Goal: Communication & Community: Answer question/provide support

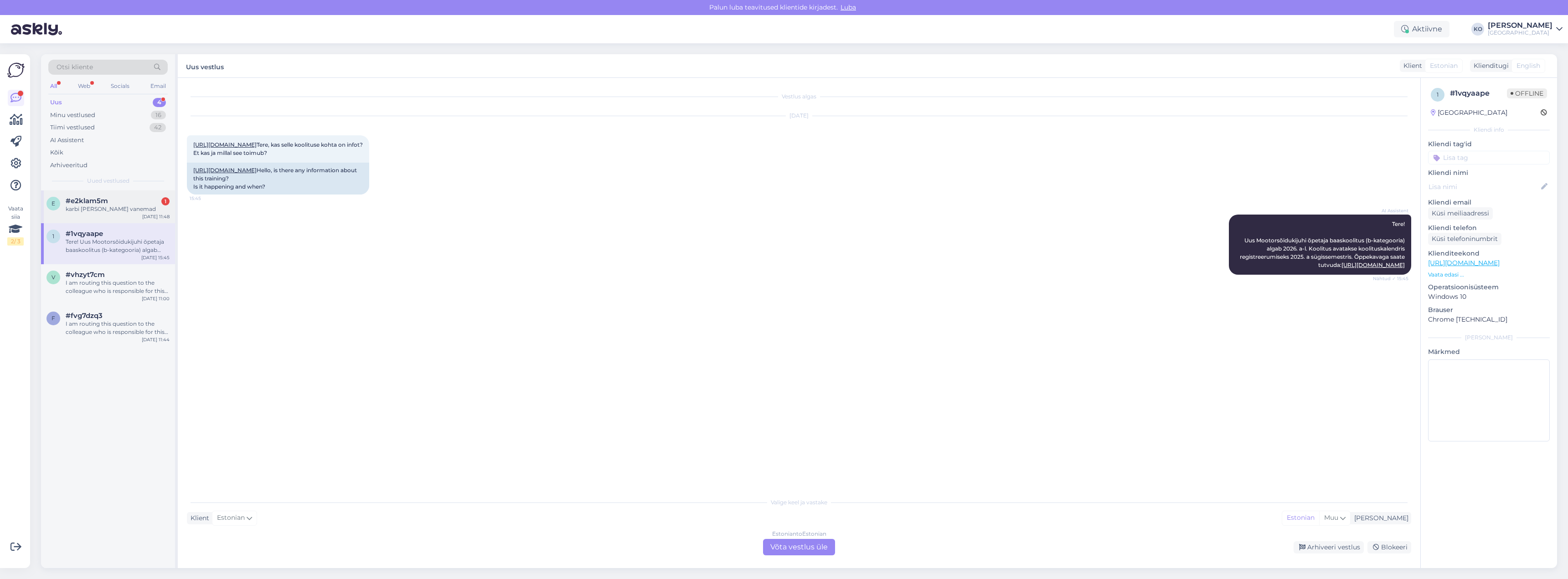
click at [92, 202] on span "#e2klam5m" at bounding box center [87, 201] width 43 height 8
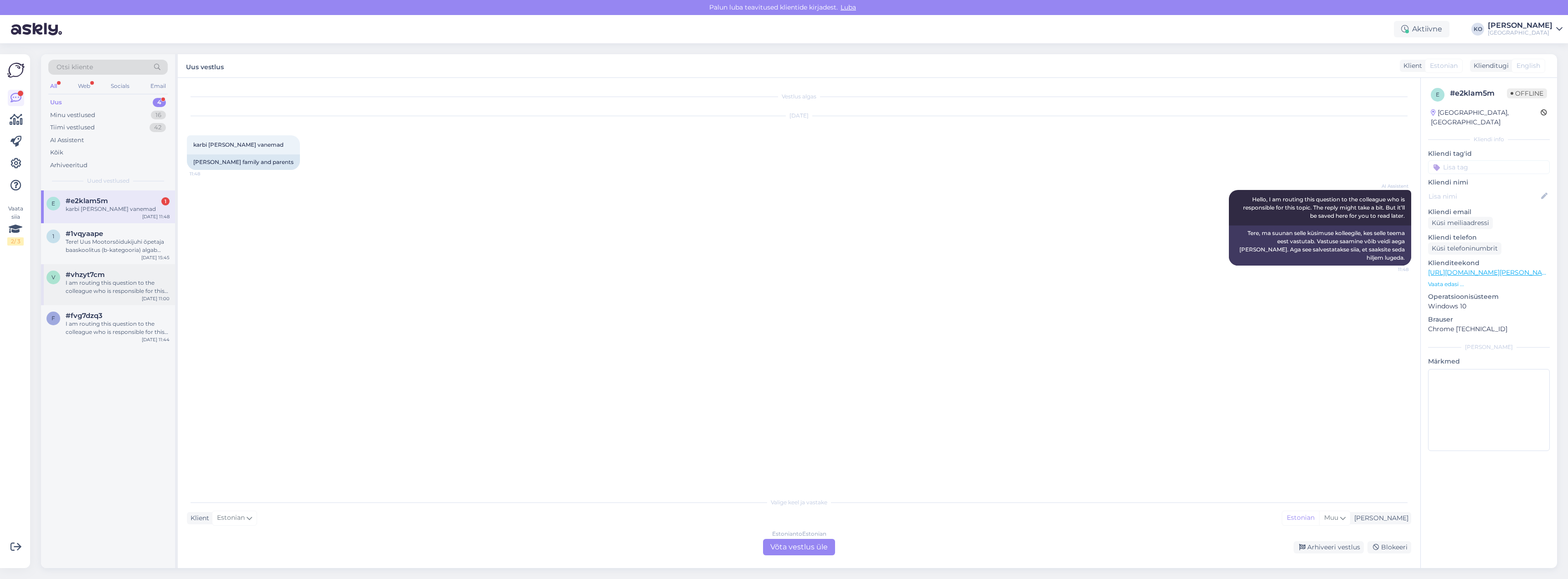
click at [121, 286] on div "I am routing this question to the colleague who is responsible for this topic. …" at bounding box center [117, 287] width 104 height 16
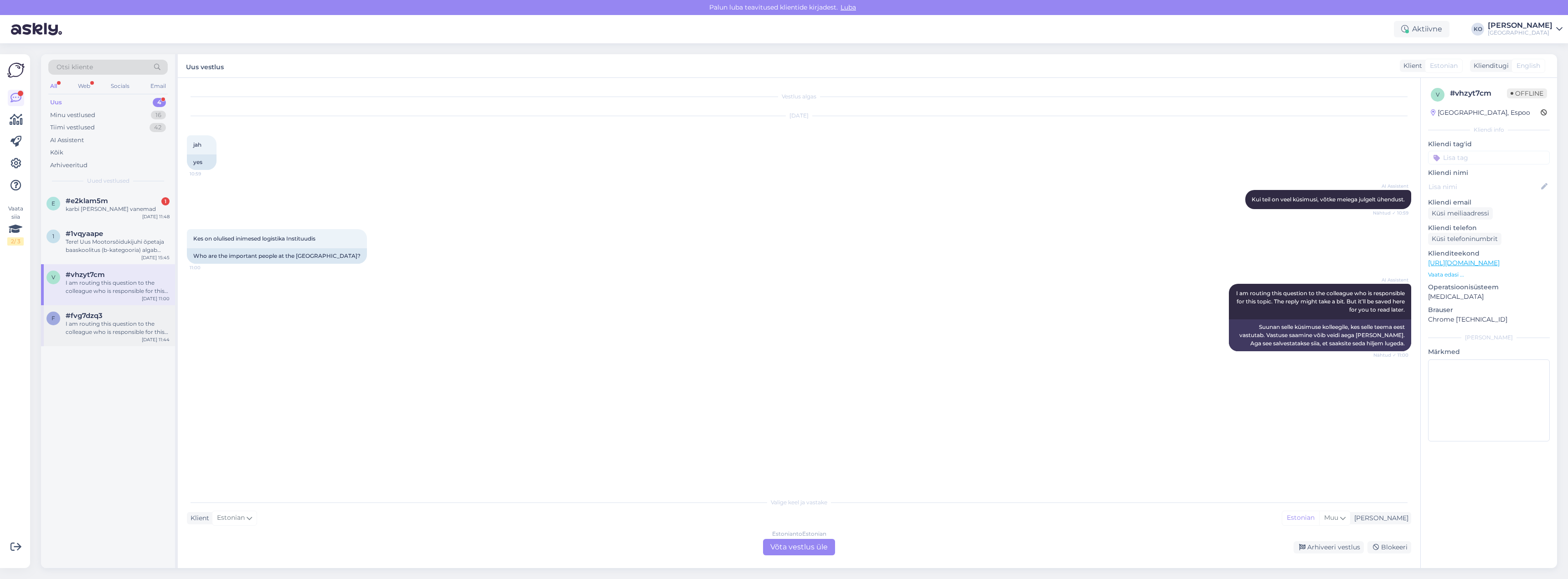
click at [112, 323] on div "I am routing this question to the colleague who is responsible for this topic. …" at bounding box center [117, 328] width 104 height 16
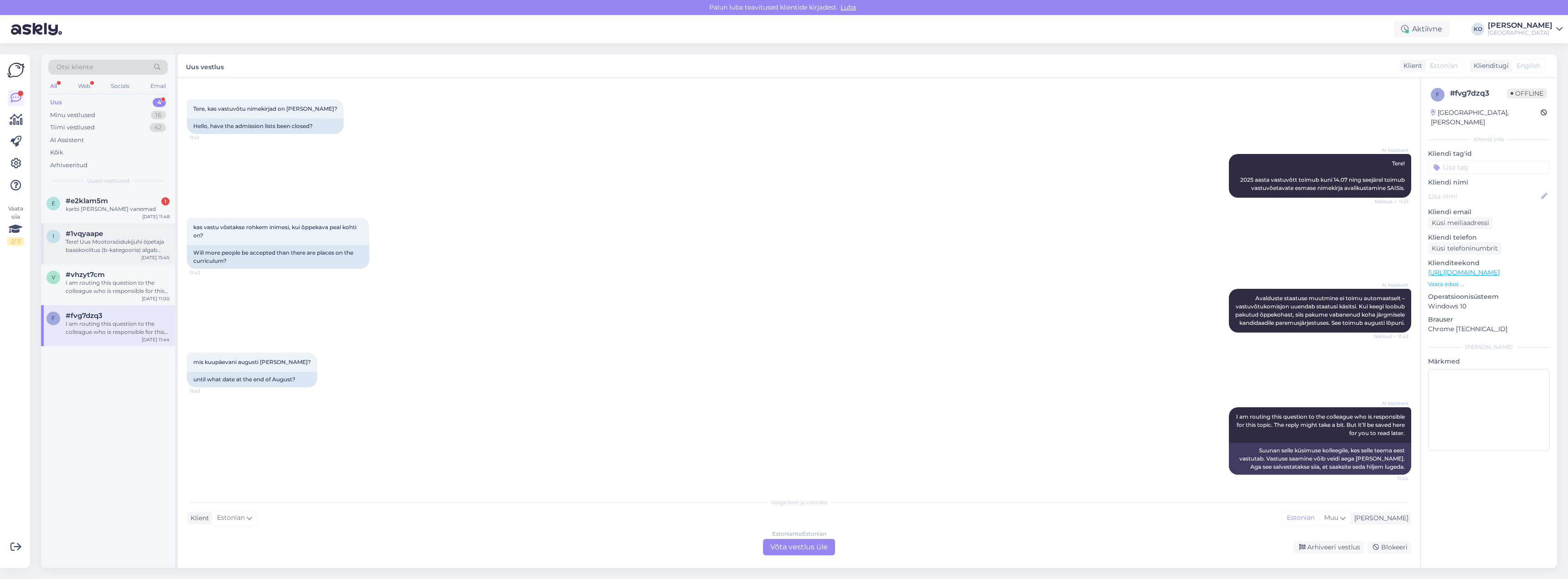
click at [107, 247] on div "Tere! Uus Mootorsõidukijuhi õpetaja baaskoolitus (b-kategooria) algab 2026. a-l…" at bounding box center [117, 246] width 104 height 16
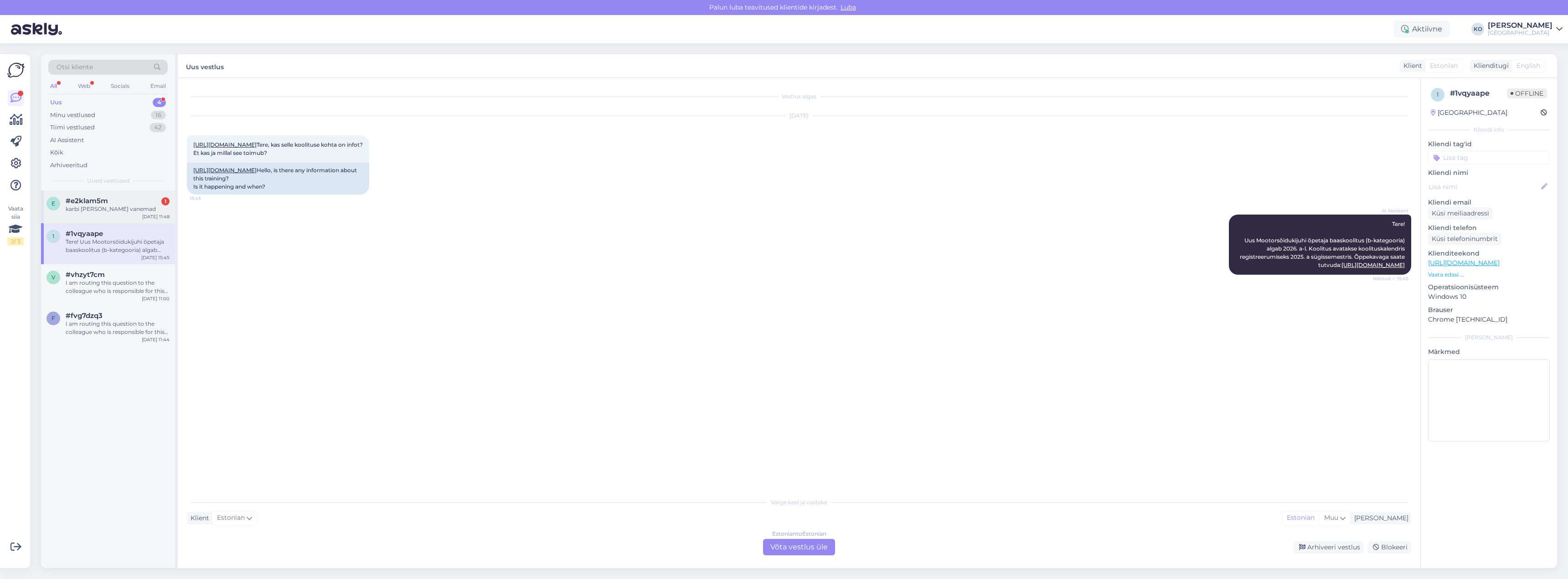
click at [96, 202] on span "#e2klam5m" at bounding box center [87, 201] width 43 height 8
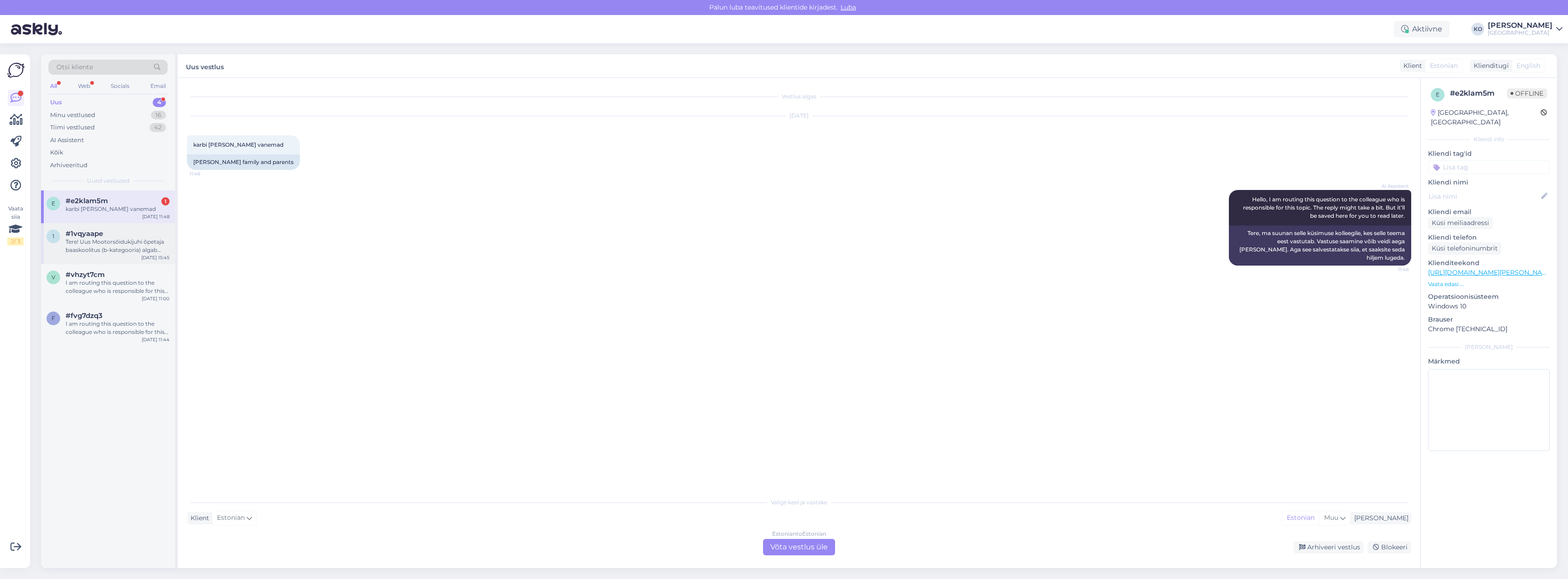
click at [88, 249] on div "Tere! Uus Mootorsõidukijuhi õpetaja baaskoolitus (b-kategooria) algab 2026. a-l…" at bounding box center [117, 246] width 104 height 16
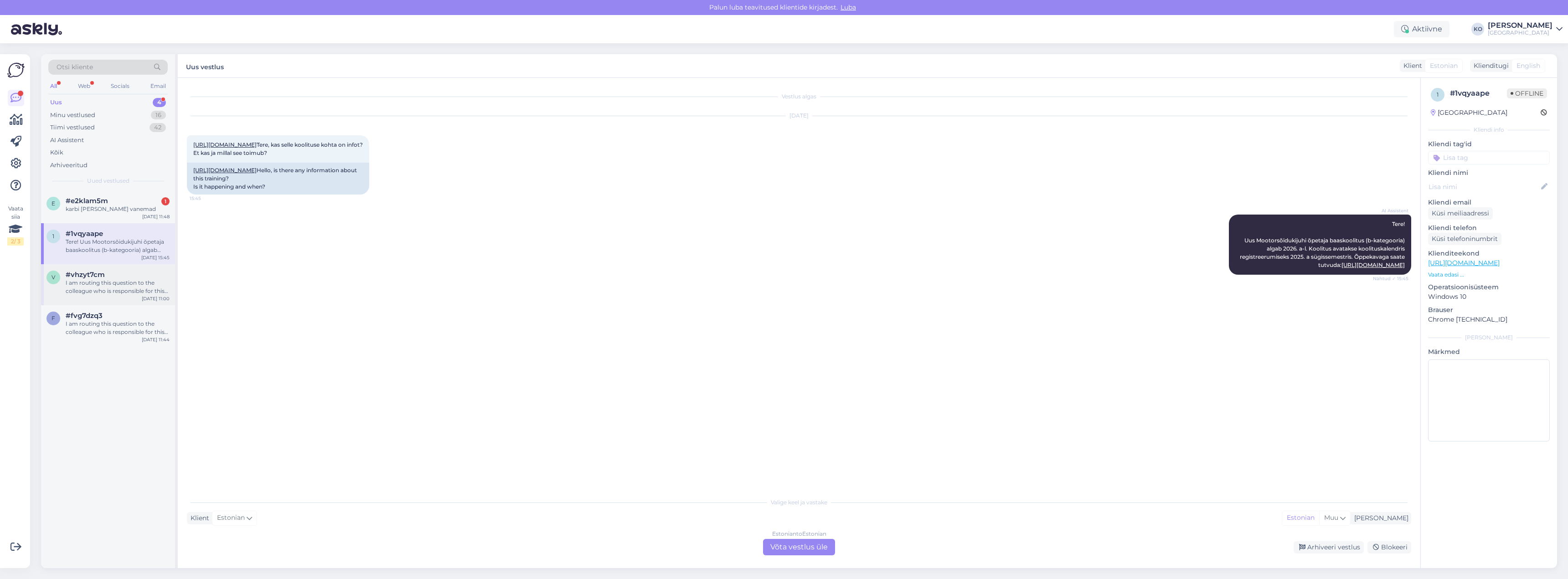
click at [102, 286] on div "I am routing this question to the colleague who is responsible for this topic. …" at bounding box center [117, 287] width 104 height 16
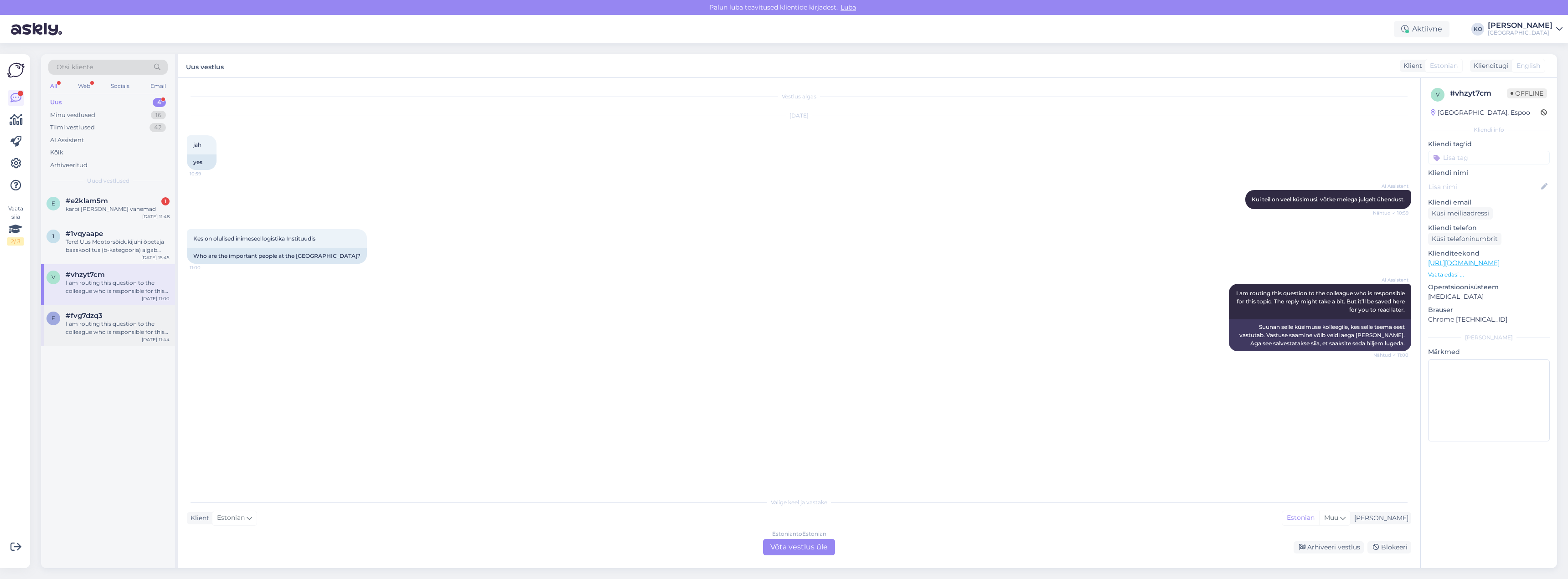
click at [102, 323] on div "I am routing this question to the colleague who is responsible for this topic. …" at bounding box center [117, 328] width 104 height 16
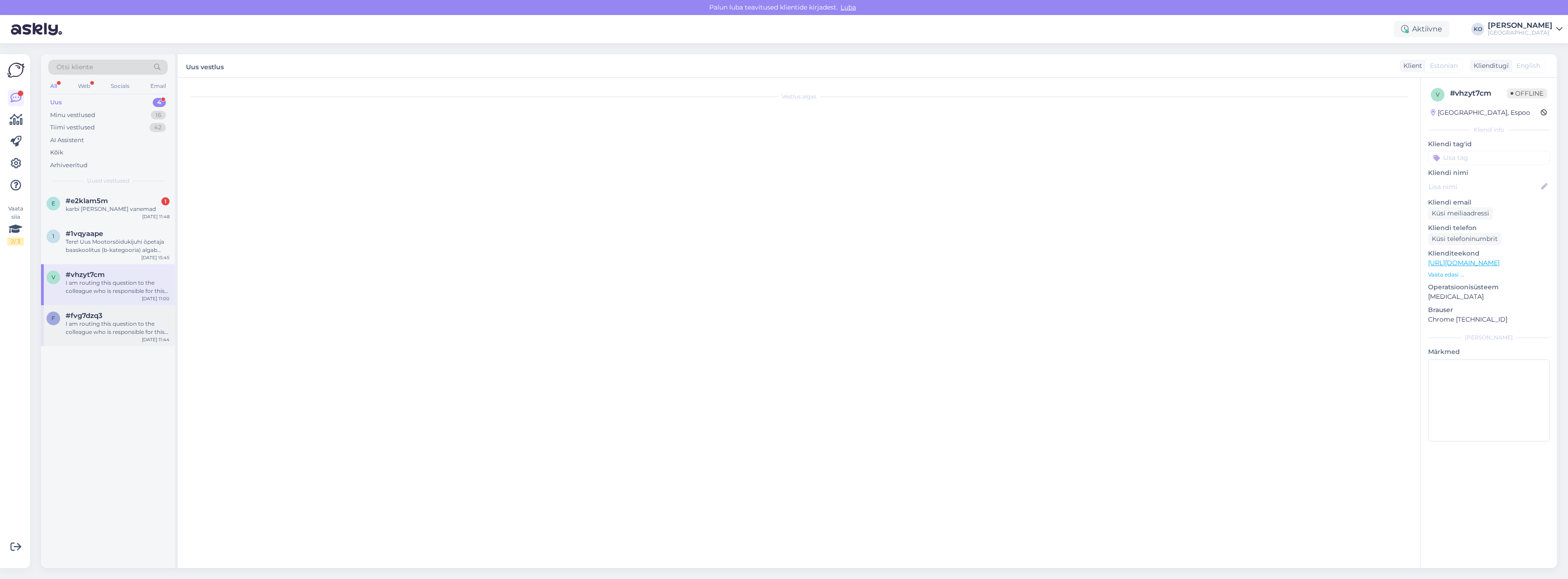
scroll to position [44, 0]
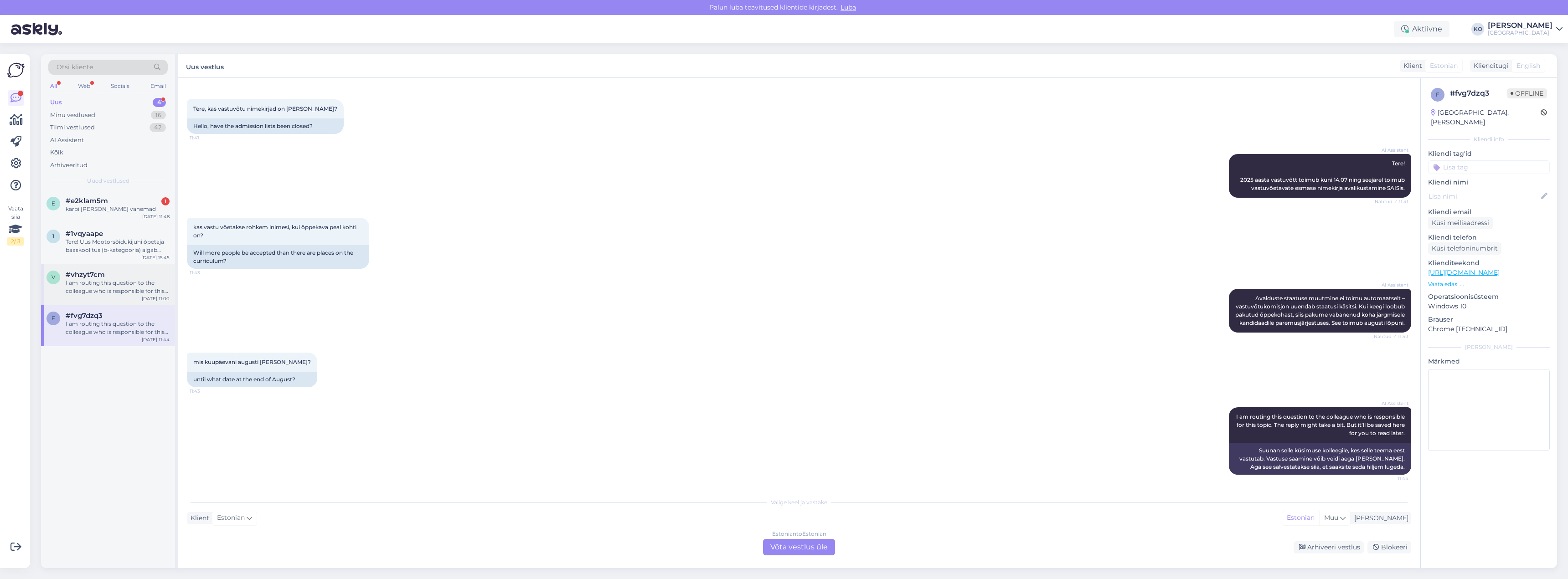
click at [97, 283] on div "I am routing this question to the colleague who is responsible for this topic. …" at bounding box center [117, 287] width 104 height 16
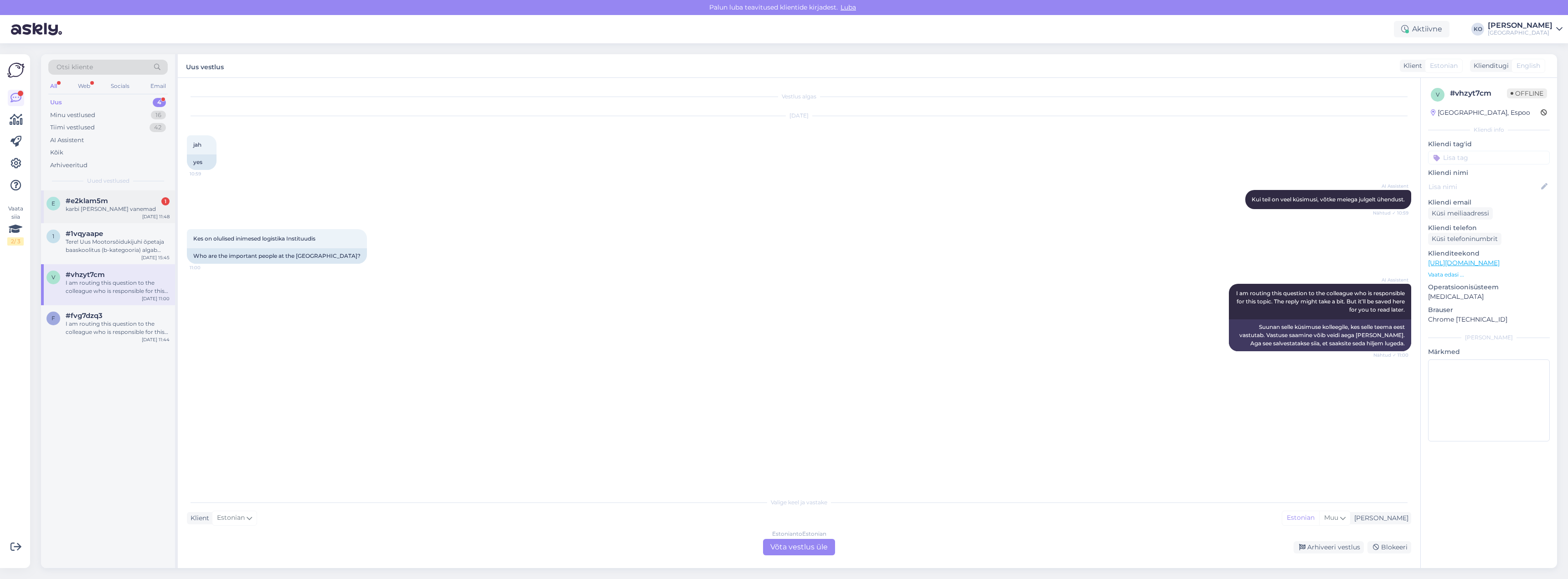
click at [84, 212] on div "karbi [PERSON_NAME] vanemad" at bounding box center [117, 209] width 104 height 8
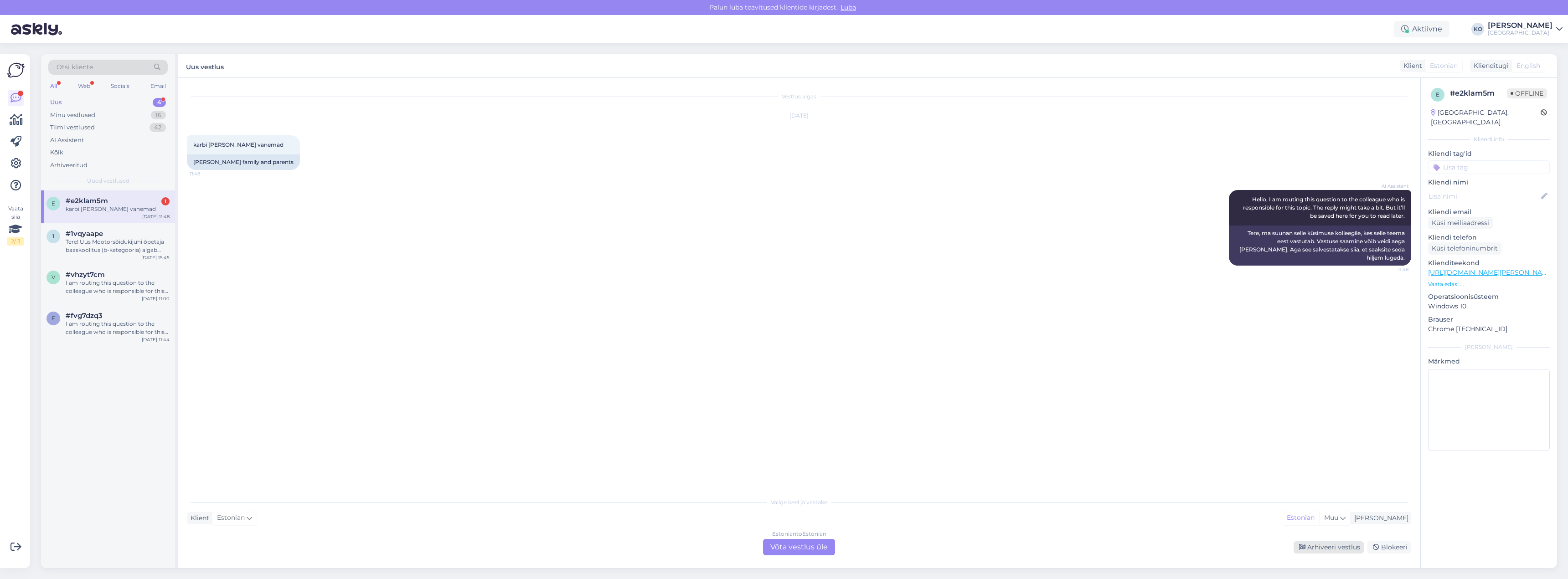
click at [1345, 549] on div "Arhiveeri vestlus" at bounding box center [1329, 547] width 70 height 12
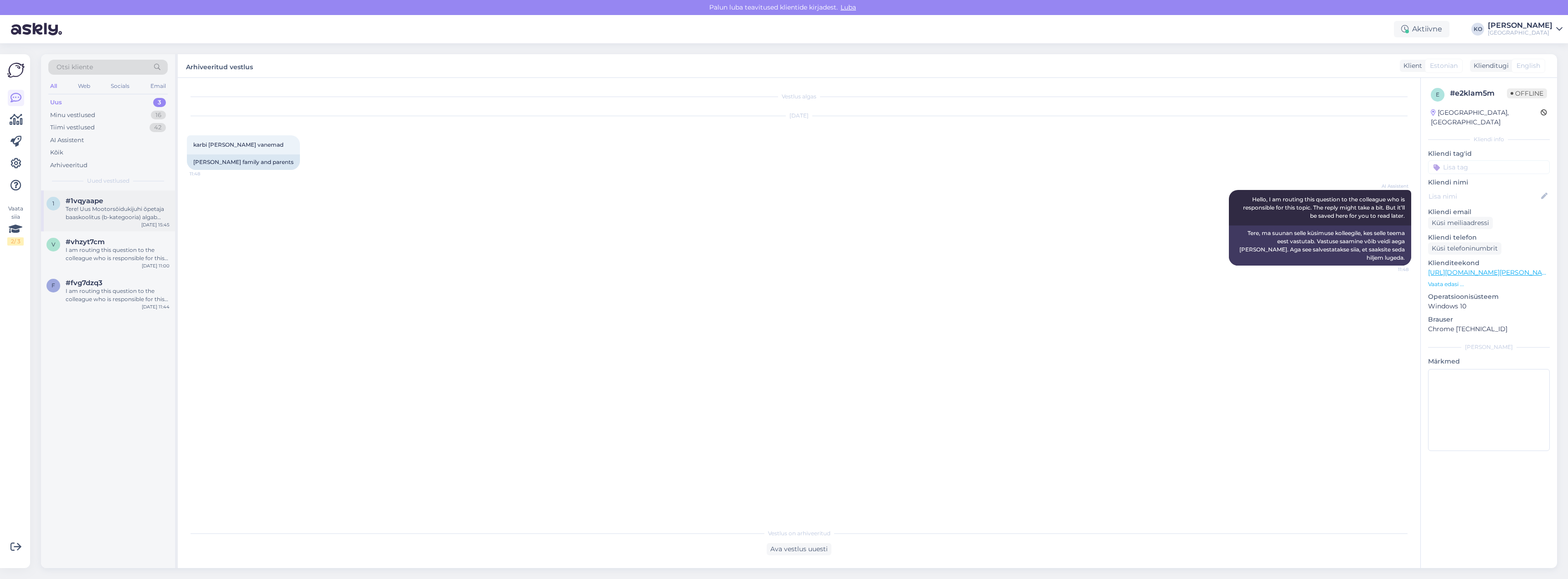
click at [110, 215] on div "Tere! Uus Mootorsõidukijuhi õpetaja baaskoolitus (b-kategooria) algab 2026. a-l…" at bounding box center [117, 213] width 104 height 16
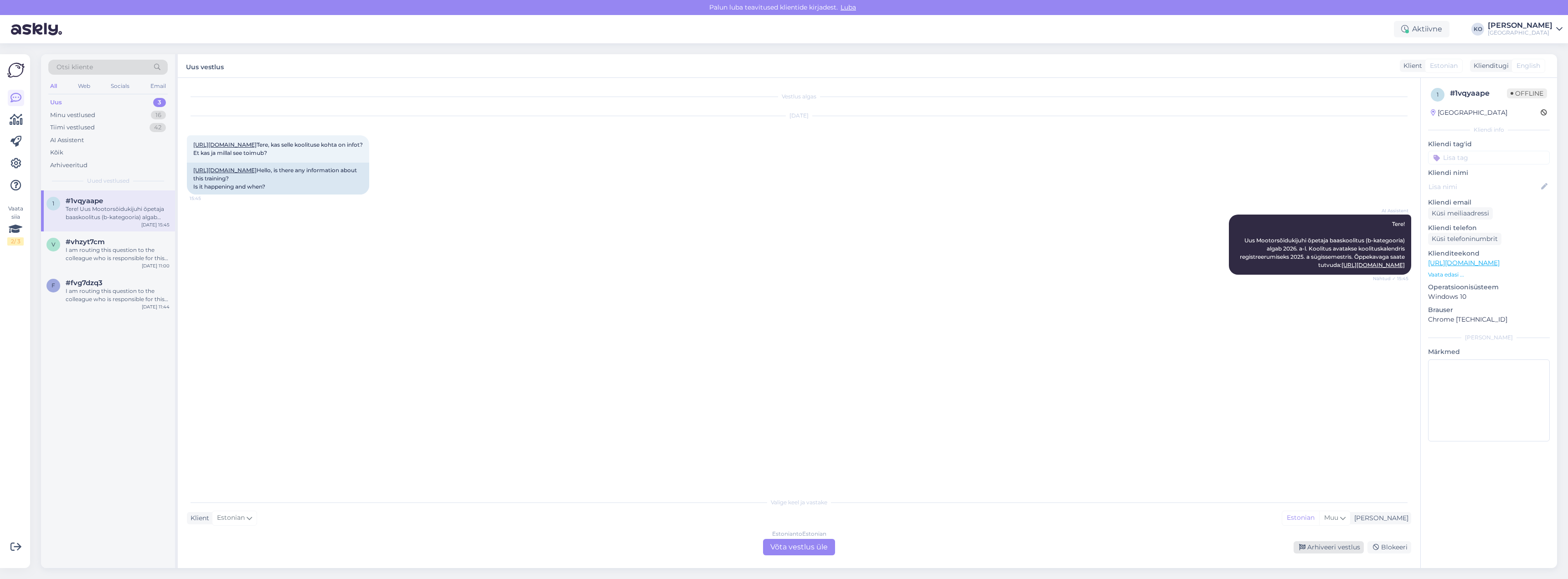
click at [1328, 550] on div "Arhiveeri vestlus" at bounding box center [1329, 547] width 70 height 12
click at [110, 208] on div "I am routing this question to the colleague who is responsible for this topic. …" at bounding box center [117, 213] width 104 height 16
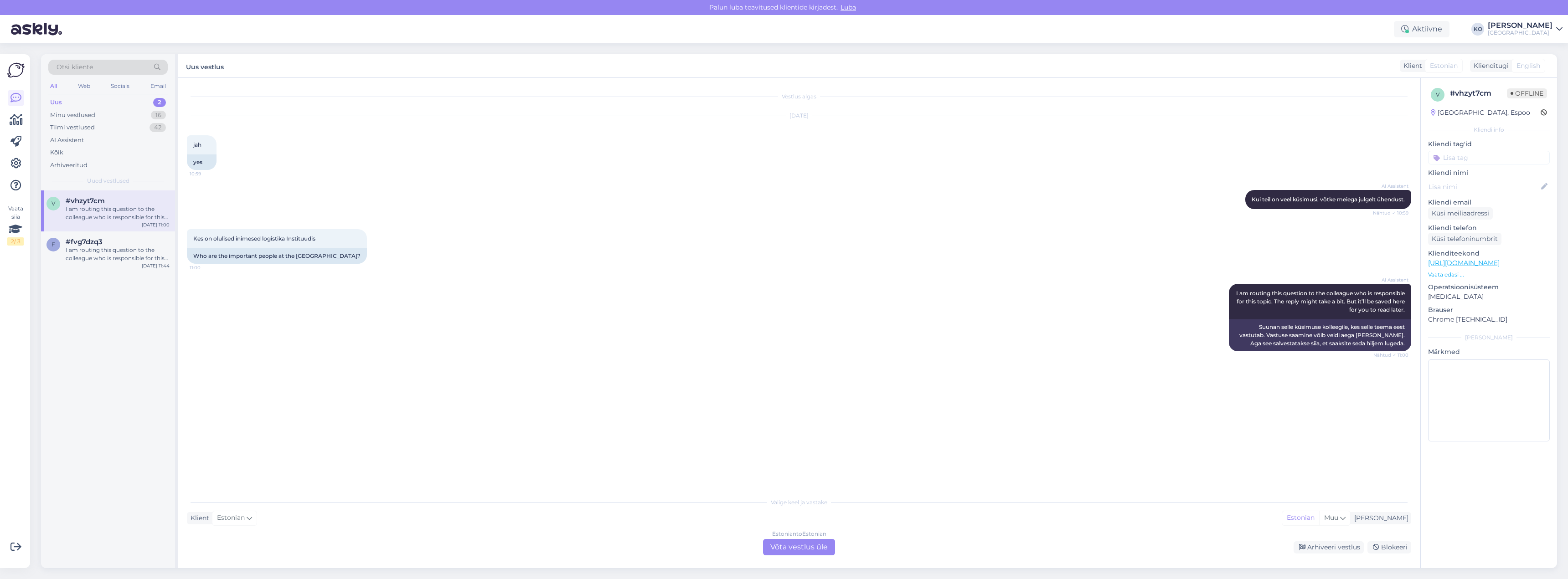
click at [791, 541] on div "Estonian to Estonian Võta vestlus üle" at bounding box center [799, 547] width 72 height 16
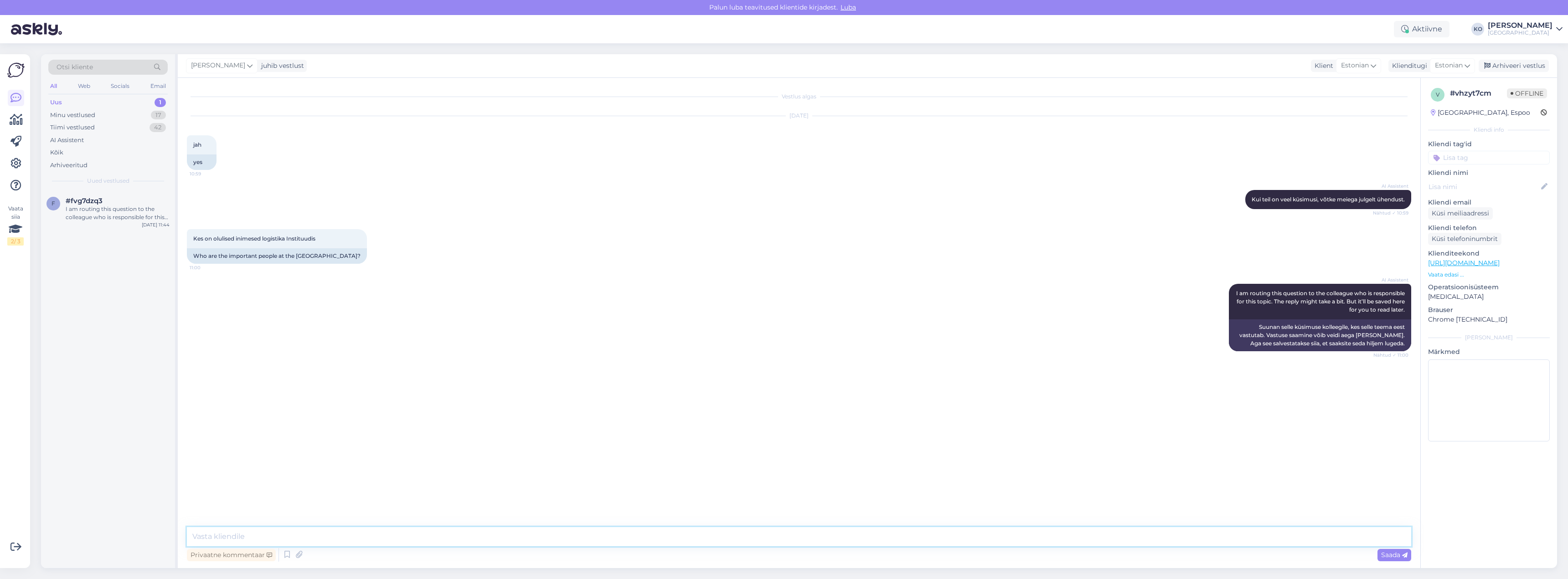
click at [345, 536] on textarea at bounding box center [799, 536] width 1224 height 19
paste textarea "[URL][DOMAIN_NAME]"
type textarea "Tere. Logistikainstituudi kontaktid leiate järgnevalt aadressilt: [URL][DOMAIN_…"
click at [118, 217] on div "I am routing this question to the colleague who is responsible for this topic. …" at bounding box center [117, 213] width 104 height 16
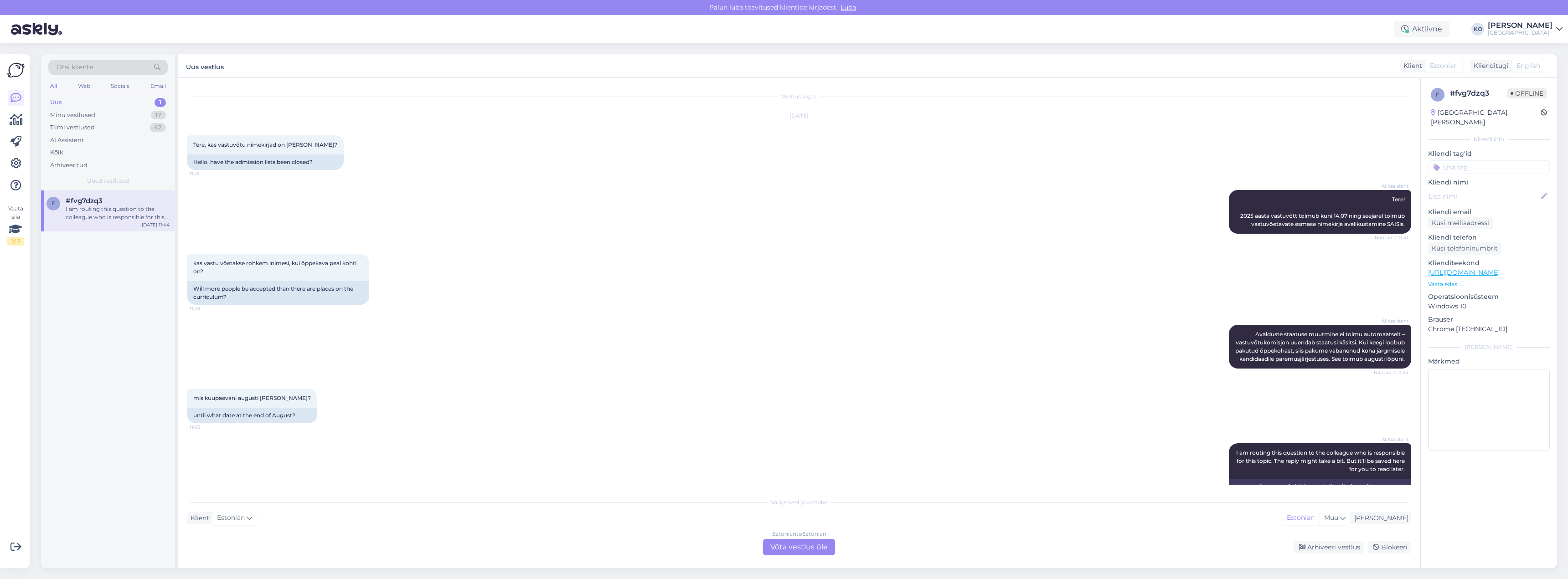
scroll to position [44, 0]
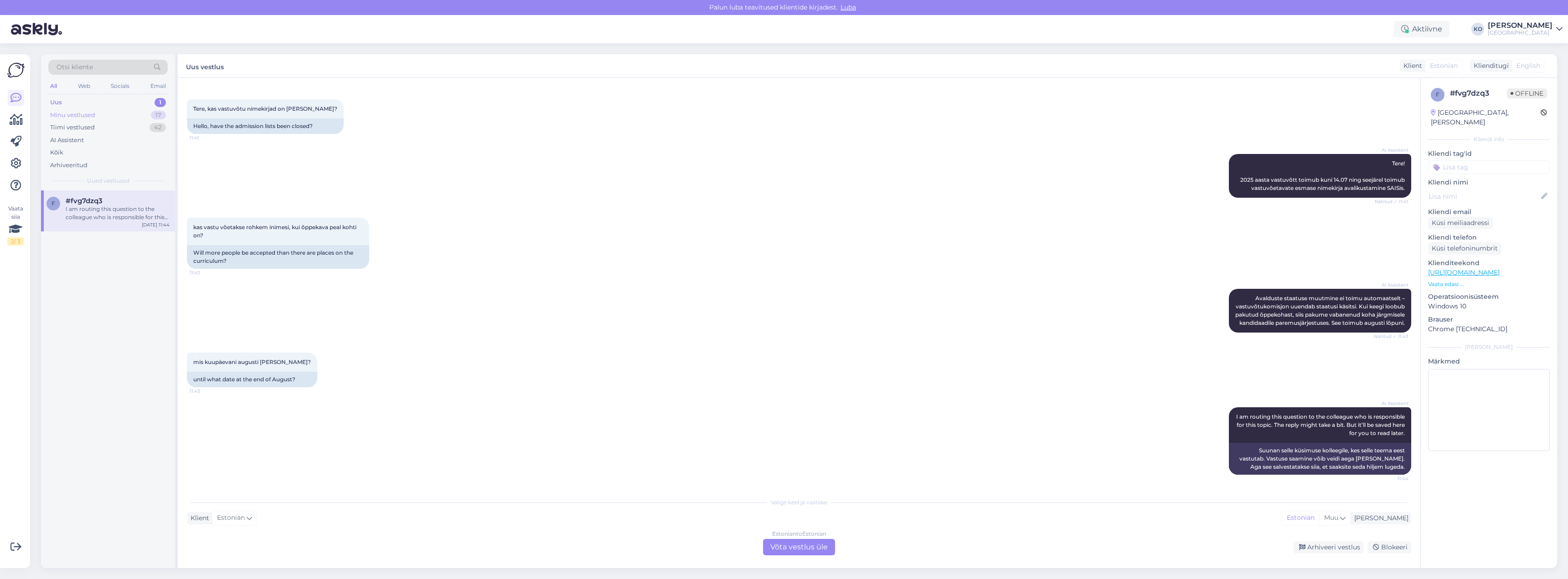
click at [95, 116] on div "Minu vestlused" at bounding box center [72, 115] width 45 height 9
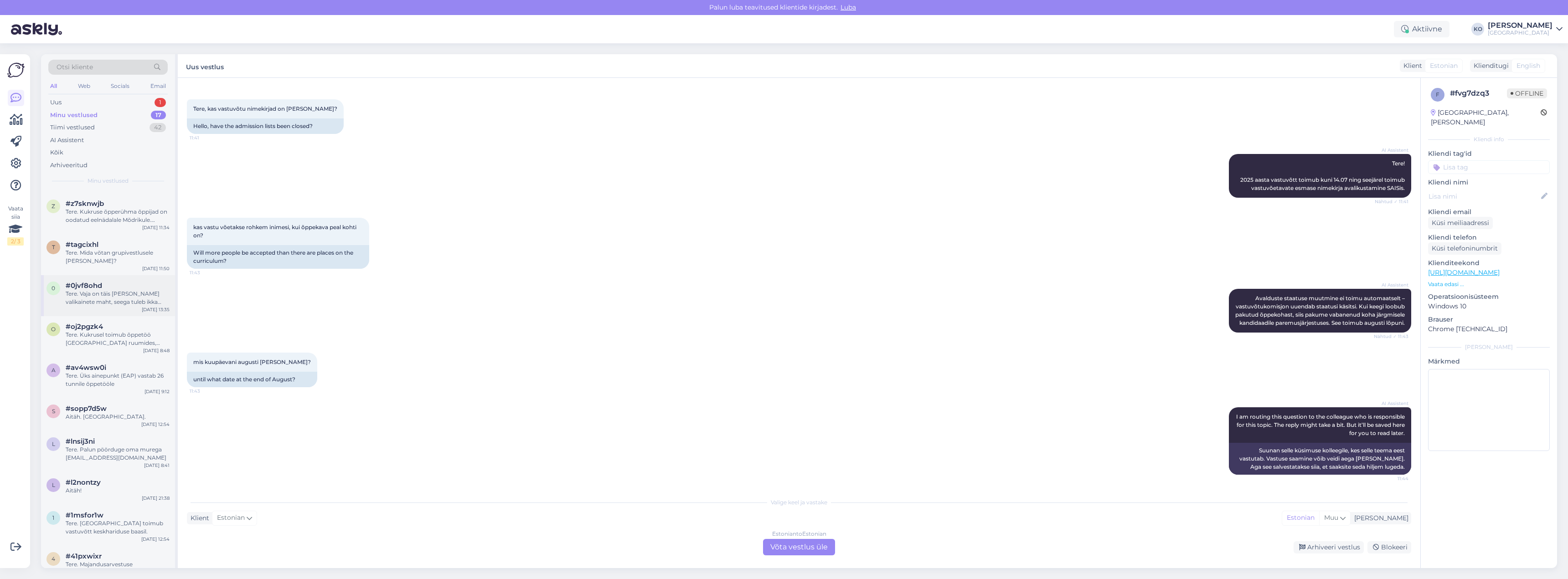
scroll to position [0, 0]
click at [60, 102] on div "Uus" at bounding box center [56, 102] width 11 height 9
